Goal: Check status

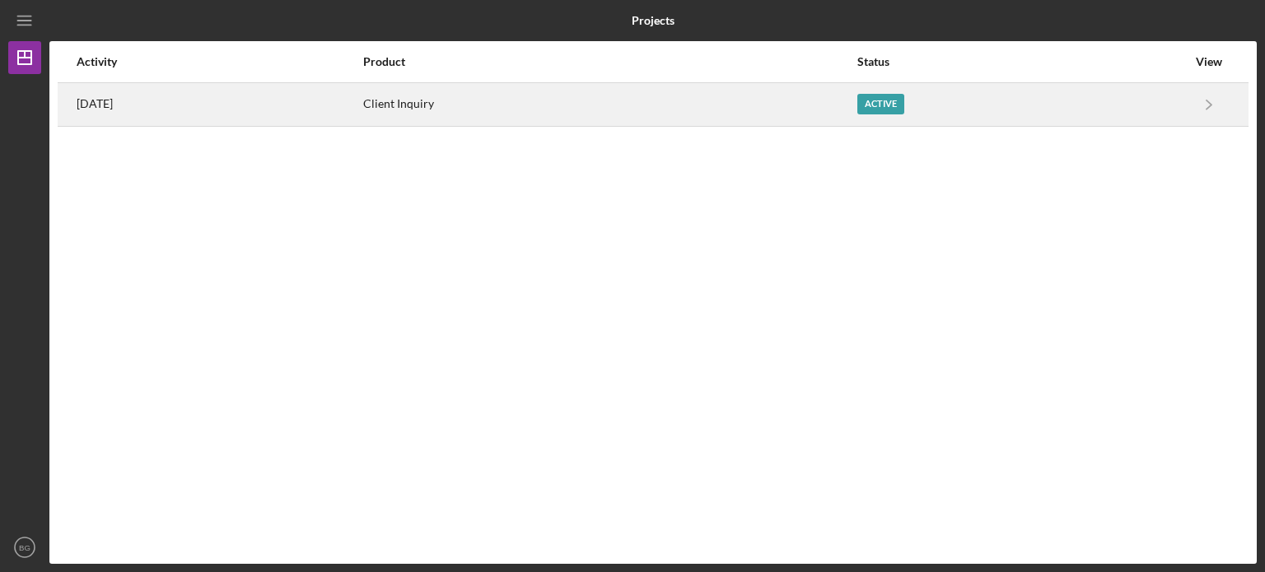
click at [245, 93] on div "[DATE]" at bounding box center [219, 104] width 285 height 41
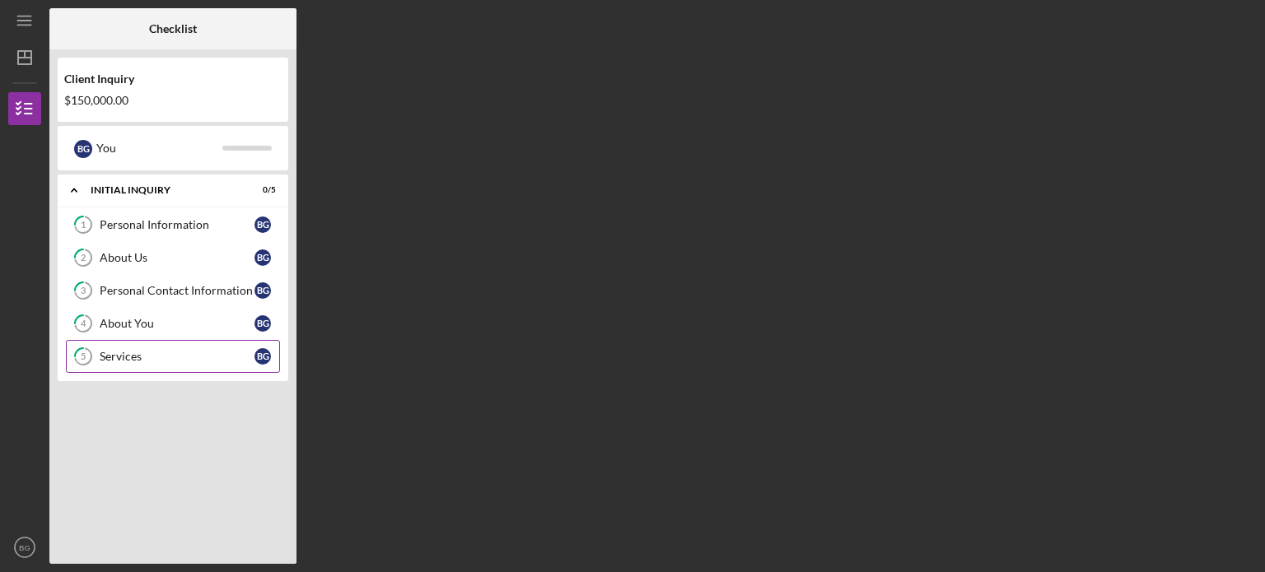
click at [197, 358] on div "Services" at bounding box center [177, 356] width 155 height 13
